Goal: Check status

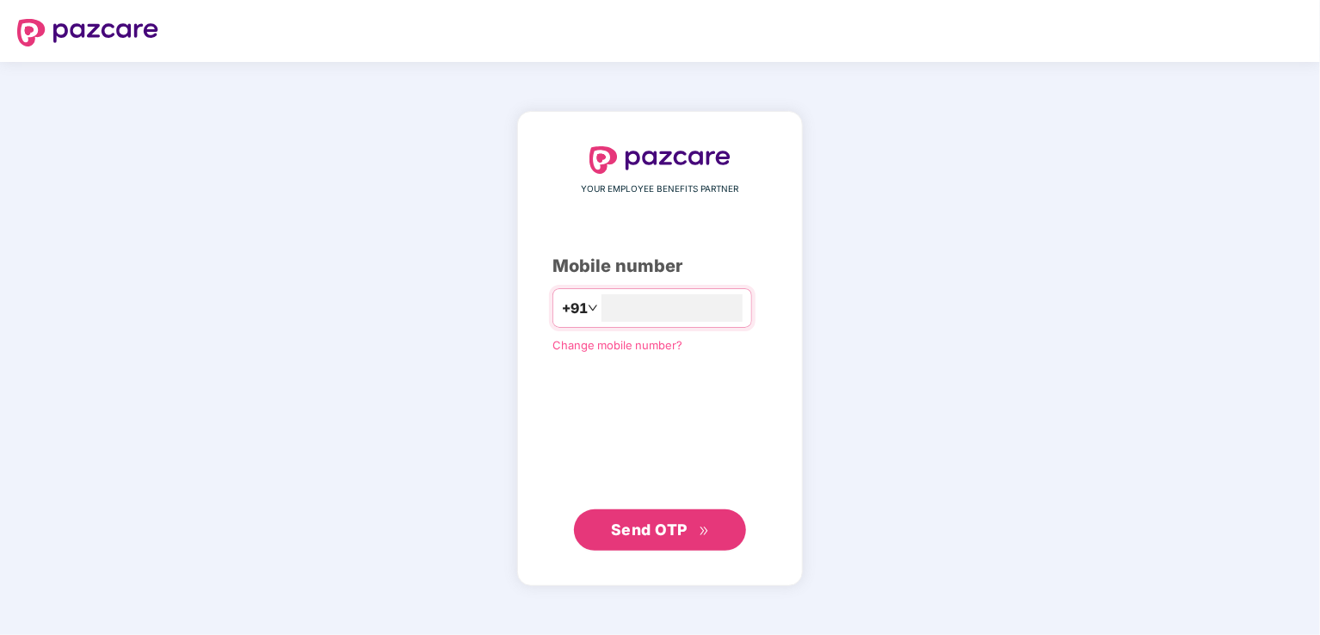
type input "**********"
click at [647, 525] on span "Send OTP" at bounding box center [649, 529] width 77 height 18
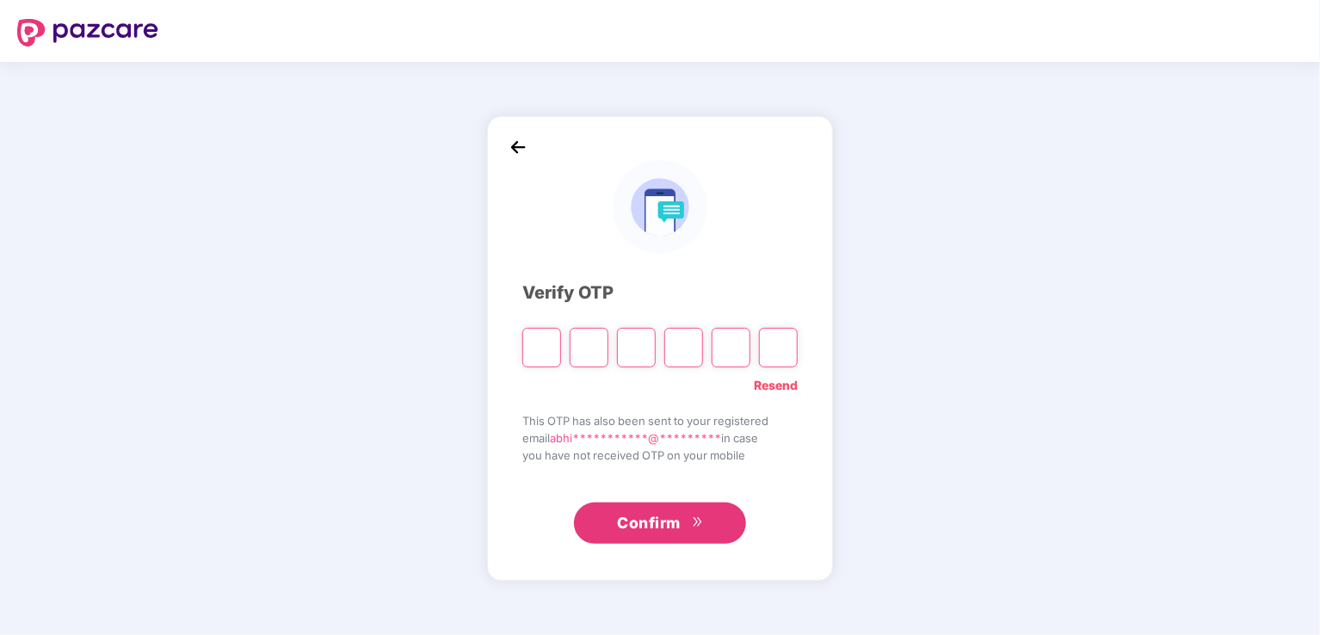
type input "*"
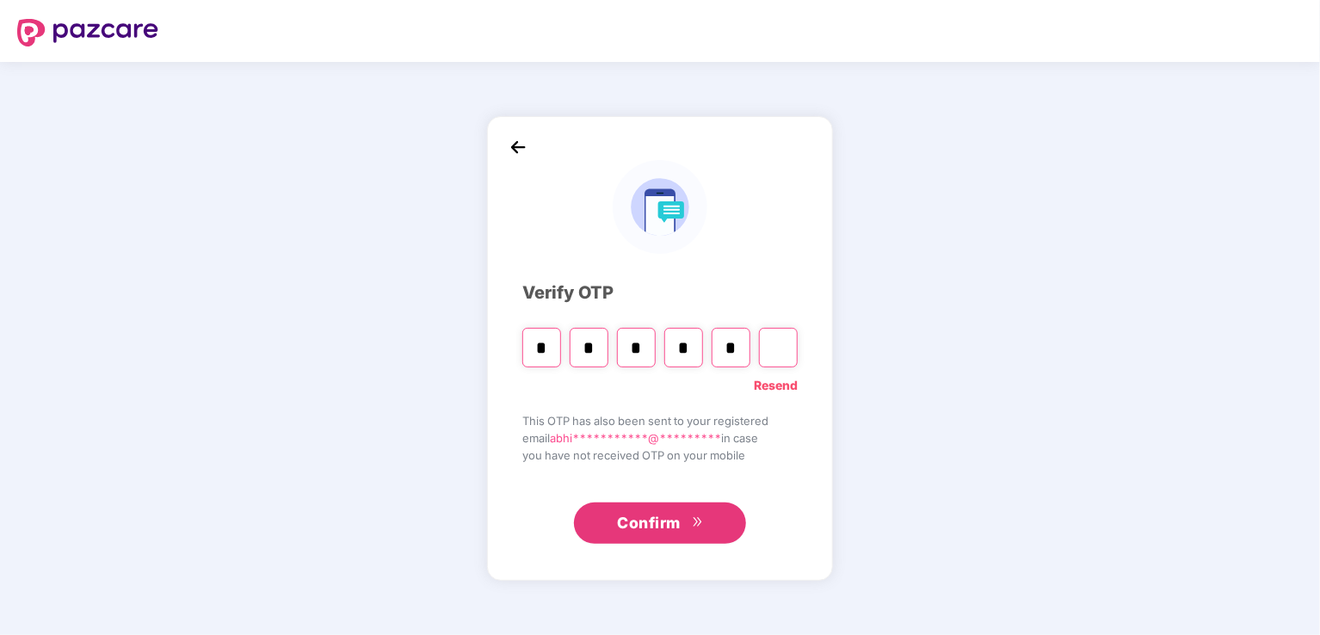
type input "*"
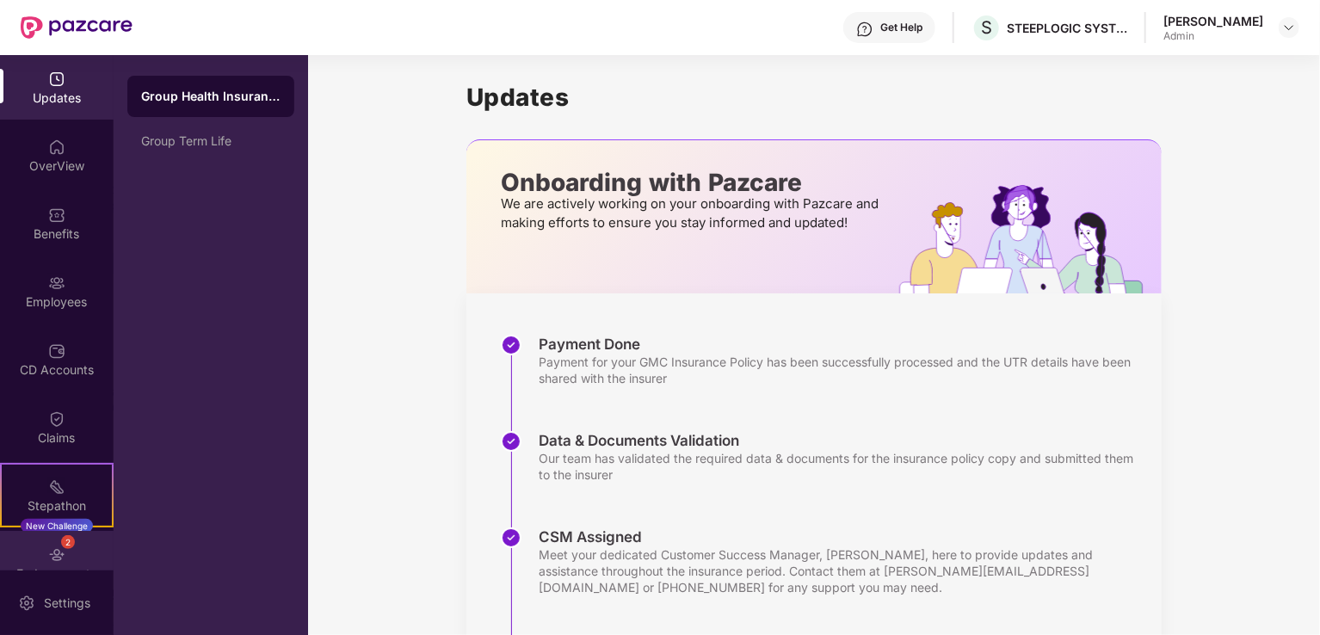
click at [49, 554] on img at bounding box center [56, 554] width 17 height 17
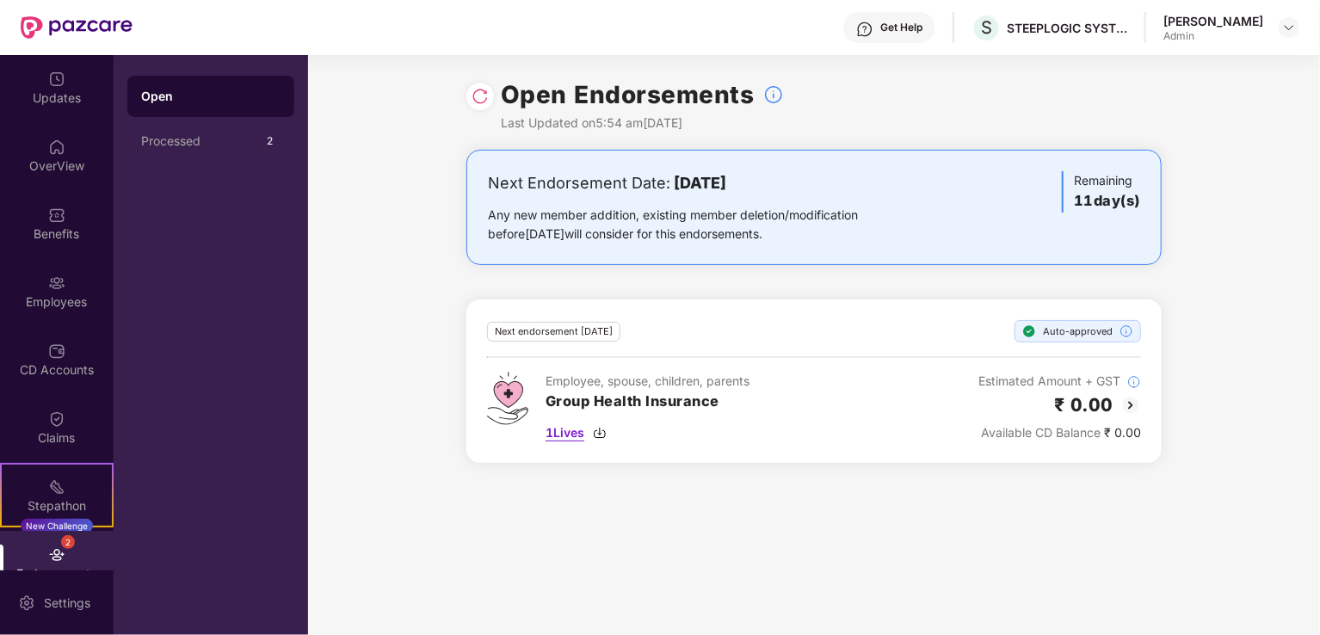
click at [607, 431] on img at bounding box center [600, 433] width 14 height 14
click at [211, 128] on div "Processed 2" at bounding box center [210, 140] width 167 height 41
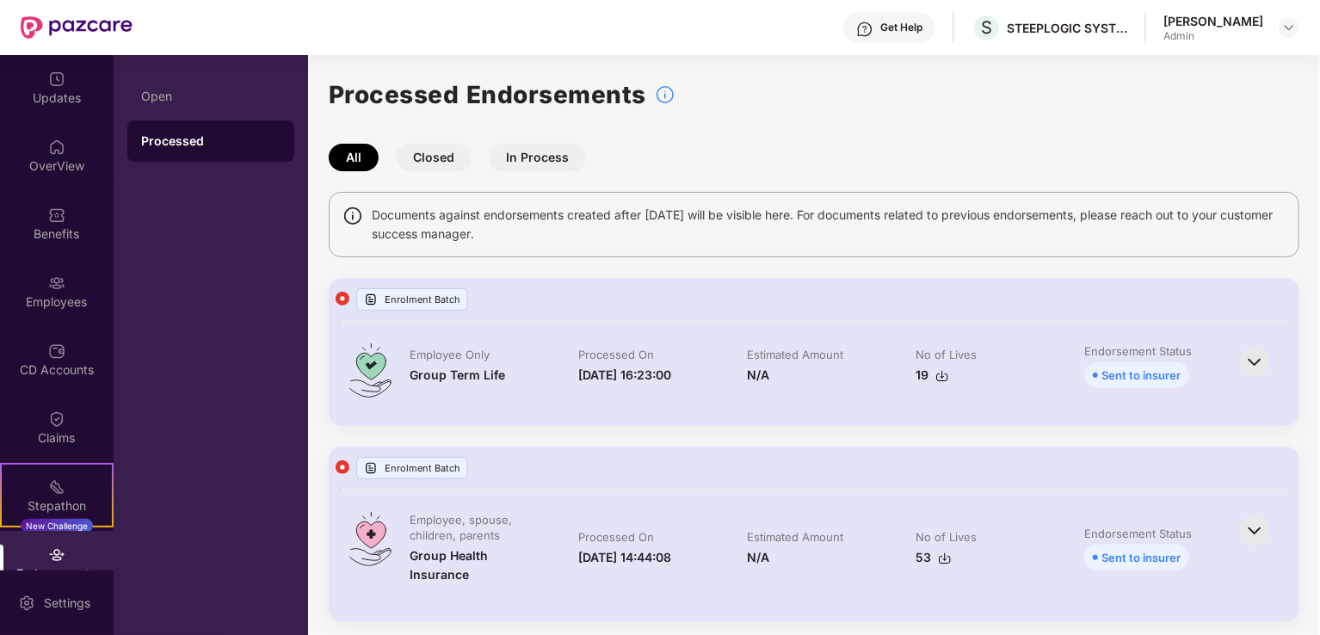
scroll to position [7, 0]
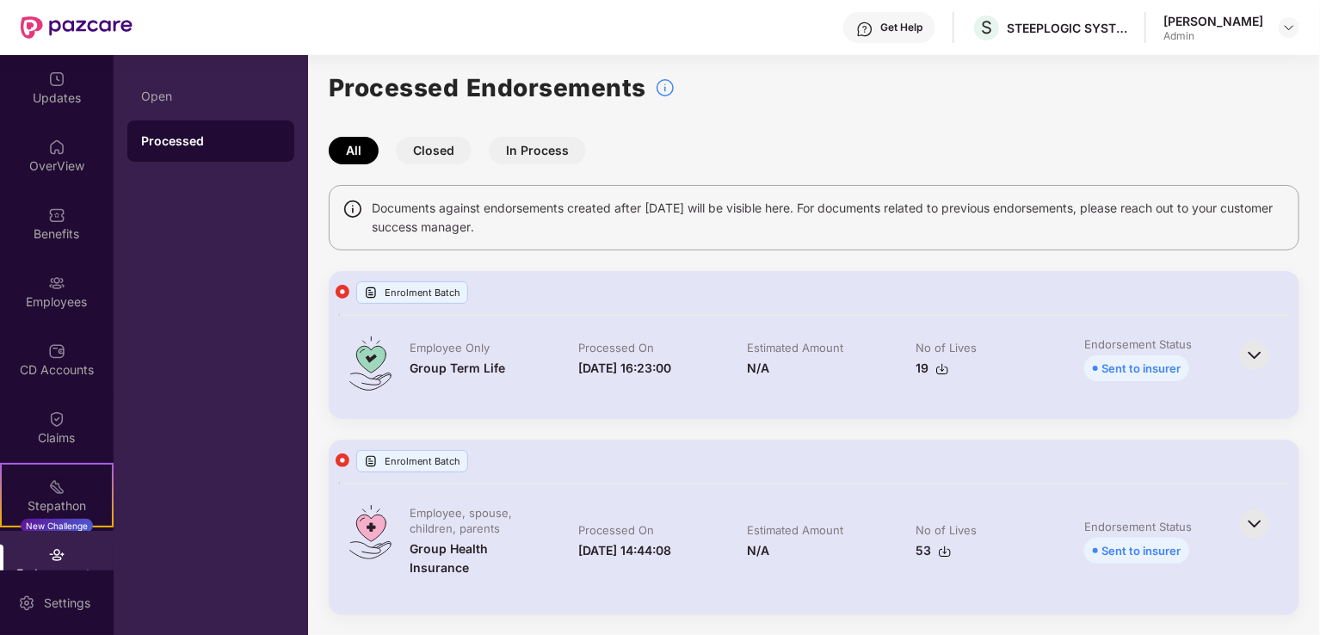
click at [451, 153] on button "Closed" at bounding box center [434, 151] width 76 height 28
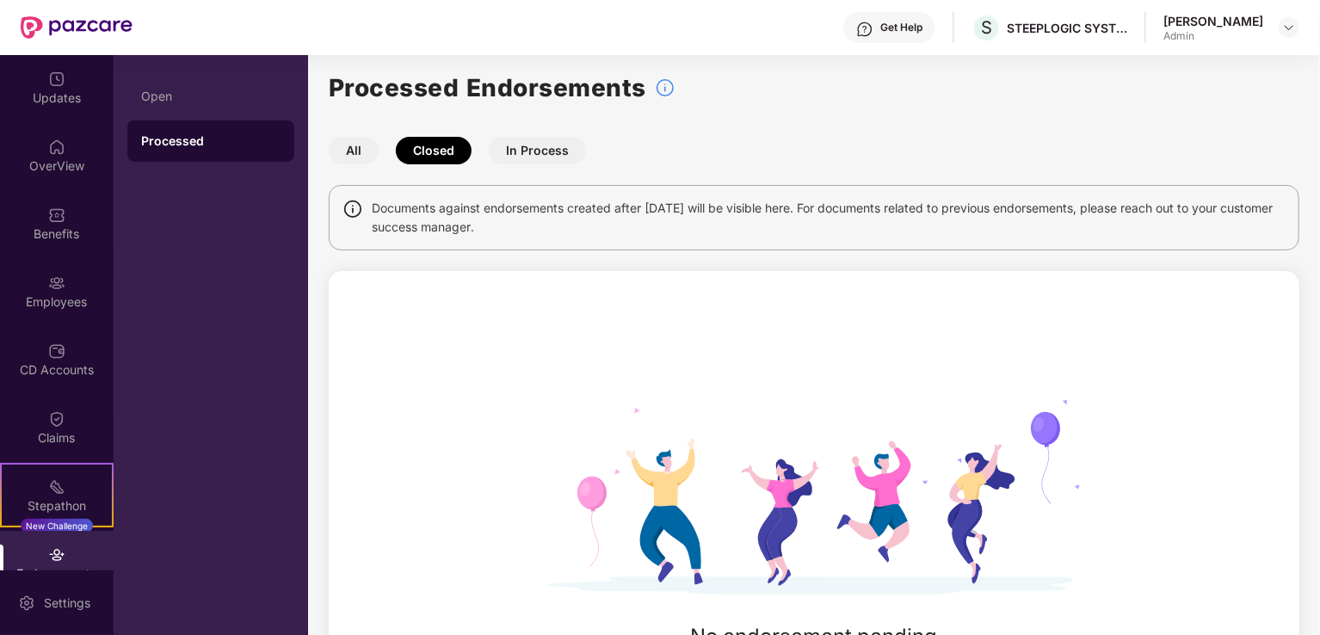
click at [531, 153] on button "In Process" at bounding box center [537, 151] width 97 height 28
